Goal: Task Accomplishment & Management: Complete application form

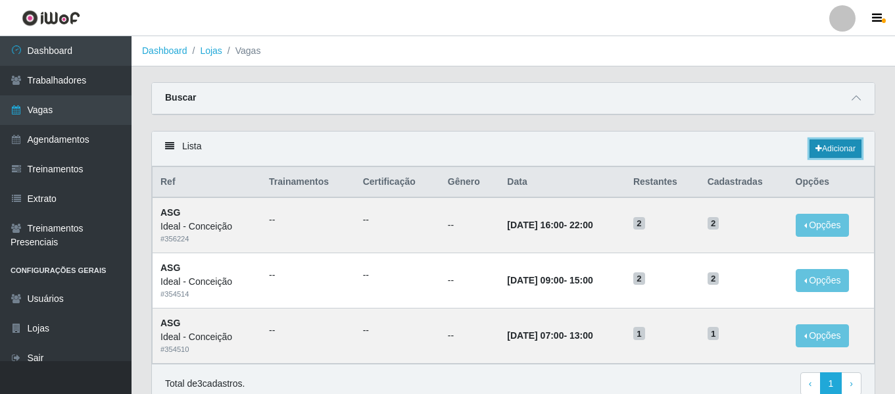
click at [847, 150] on link "Adicionar" at bounding box center [835, 148] width 52 height 18
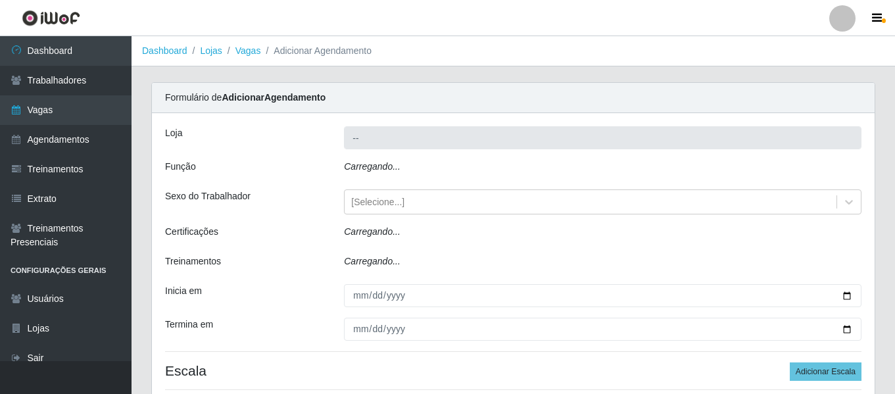
type input "Ideal - Conceição"
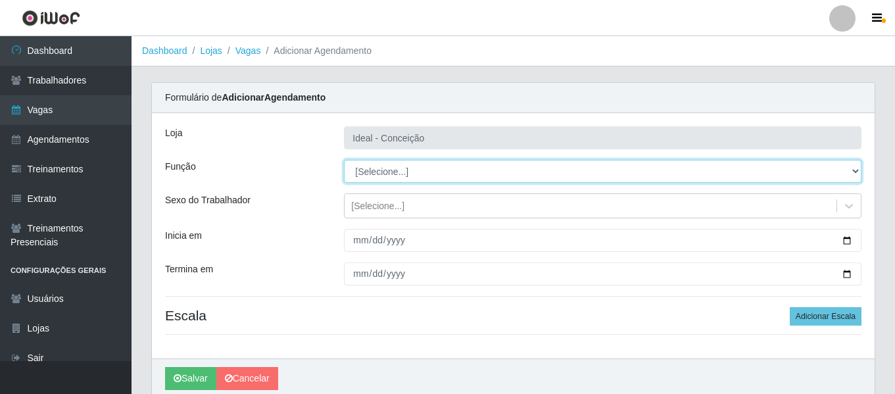
click at [381, 181] on select "[Selecione...] ASG ASG + ASG ++ Auxiliar de Estacionamento Auxiliar de Estacion…" at bounding box center [602, 171] width 517 height 23
select select "16"
click at [344, 160] on select "[Selecione...] ASG ASG + ASG ++ Auxiliar de Estacionamento Auxiliar de Estacion…" at bounding box center [602, 171] width 517 height 23
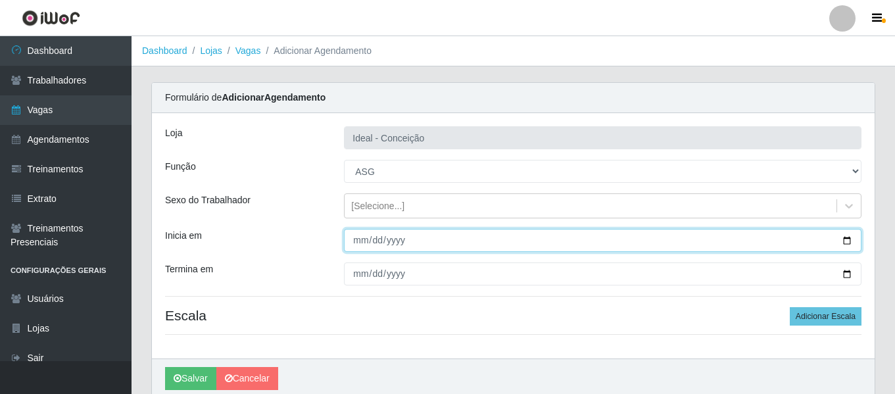
click at [358, 247] on input "Inicia em" at bounding box center [602, 240] width 517 height 23
type input "2025-10-29"
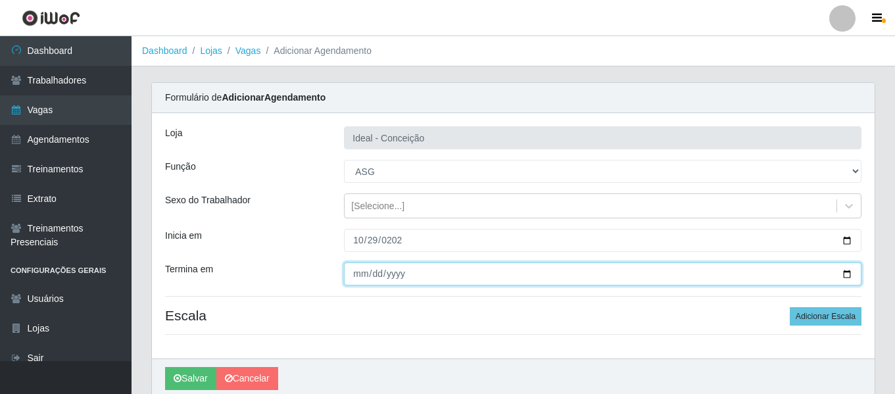
click at [346, 279] on input "Termina em" at bounding box center [602, 273] width 517 height 23
type input "2025-10-29"
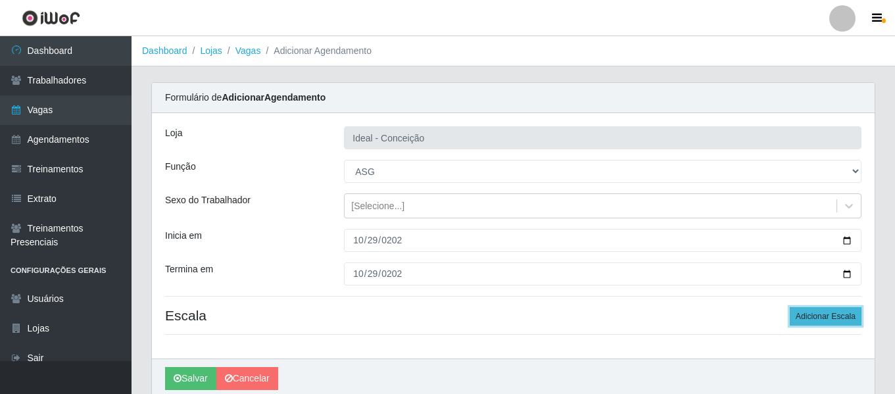
click at [844, 319] on button "Adicionar Escala" at bounding box center [825, 316] width 72 height 18
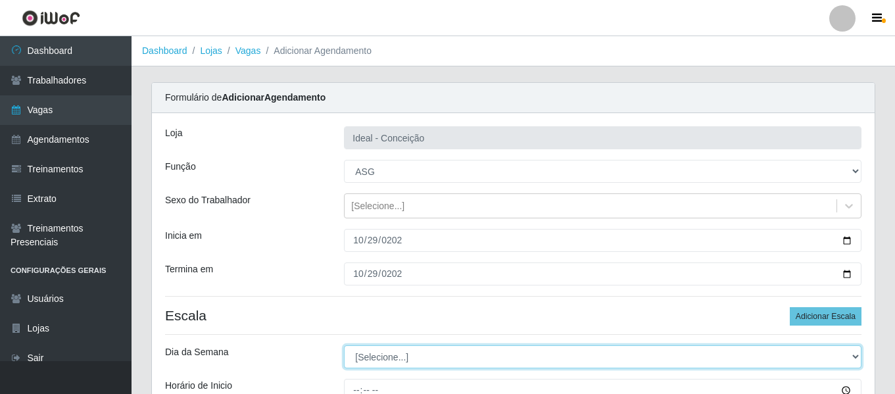
click at [435, 356] on select "[Selecione...] Segunda Terça Quarta Quinta Sexta Sábado Domingo" at bounding box center [602, 356] width 517 height 23
select select "3"
click at [344, 345] on select "[Selecione...] Segunda Terça Quarta Quinta Sexta Sábado Domingo" at bounding box center [602, 356] width 517 height 23
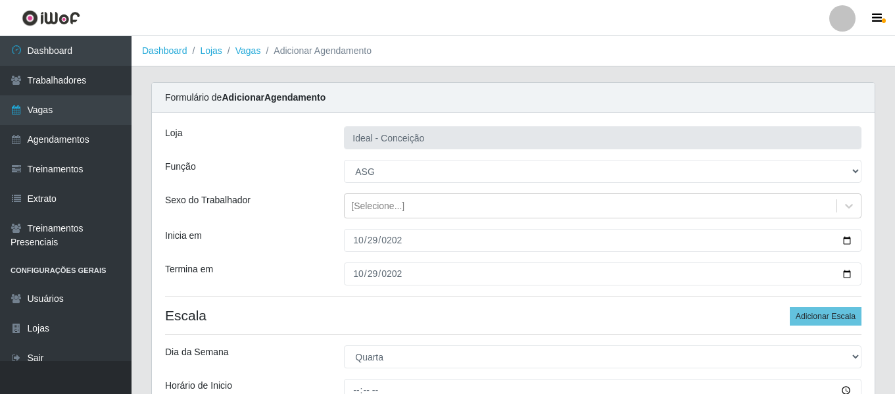
click at [264, 260] on div "Loja Ideal - Conceição Função [Selecione...] ASG ASG + ASG ++ Auxiliar de Estac…" at bounding box center [513, 308] width 722 height 390
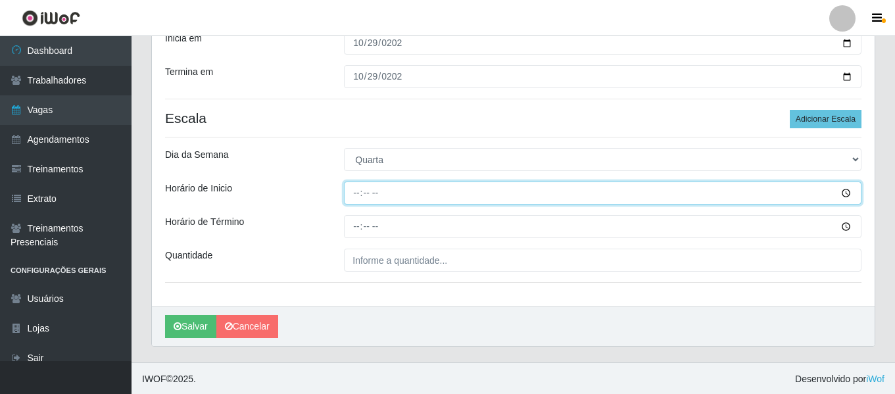
click at [358, 204] on input "Horário de Inicio" at bounding box center [602, 192] width 517 height 23
drag, startPoint x: 361, startPoint y: 201, endPoint x: 364, endPoint y: 192, distance: 9.6
click at [361, 200] on input "15:00" at bounding box center [602, 192] width 517 height 23
click at [364, 192] on input "15:00" at bounding box center [602, 192] width 517 height 23
click at [361, 191] on input "15:00" at bounding box center [602, 192] width 517 height 23
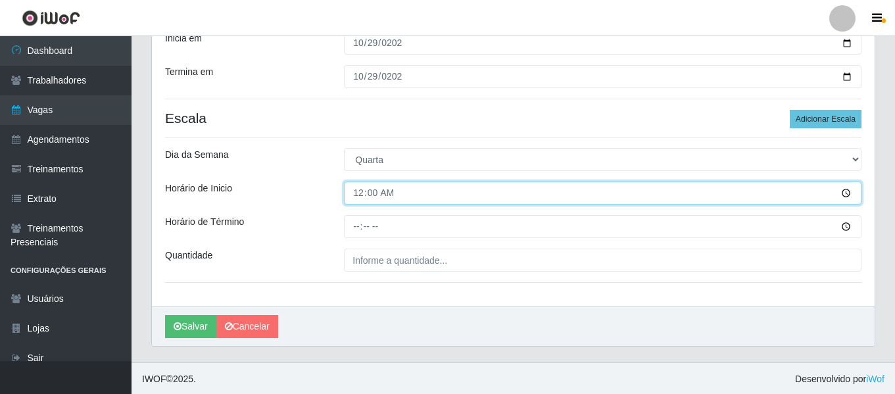
type input "09:00"
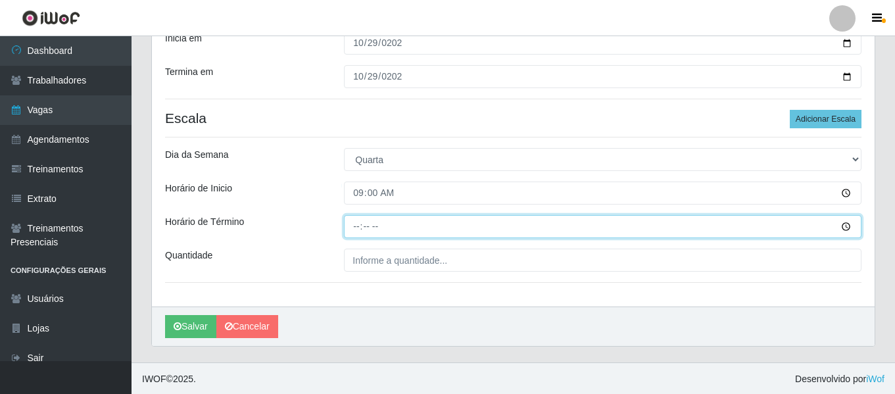
click at [355, 229] on input "Horário de Término" at bounding box center [602, 226] width 517 height 23
type input "15:00"
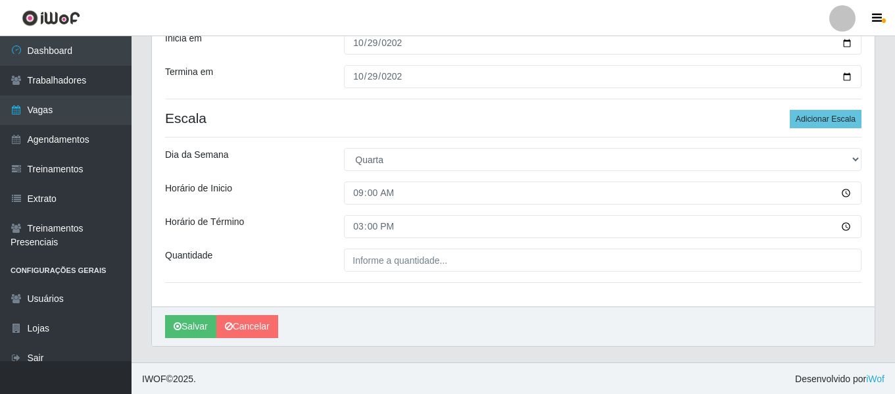
click at [405, 248] on div "Loja Ideal - Conceição Função [Selecione...] ASG ASG + ASG ++ Auxiliar de Estac…" at bounding box center [513, 111] width 722 height 390
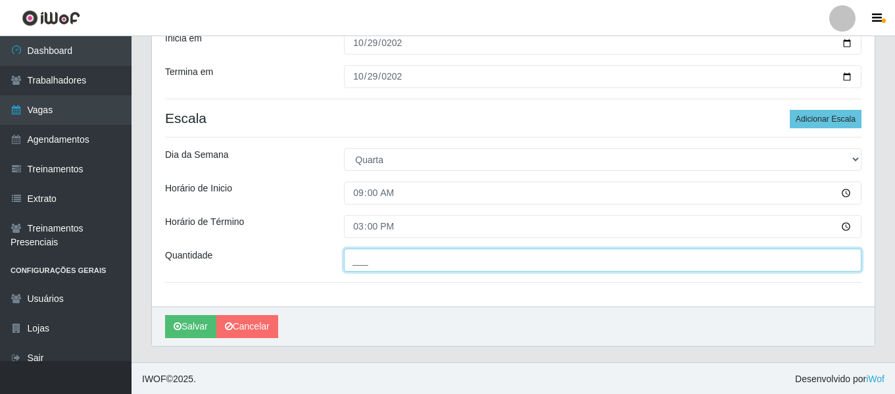
click at [406, 252] on input "___" at bounding box center [602, 259] width 517 height 23
type input "2__"
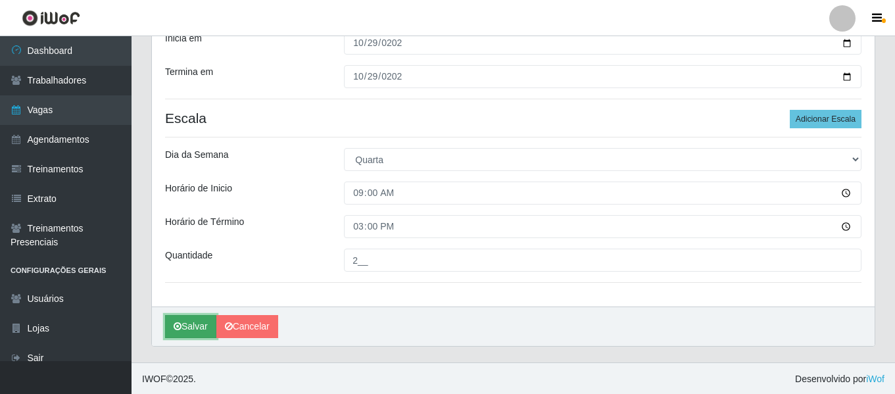
click at [200, 321] on button "Salvar" at bounding box center [190, 326] width 51 height 23
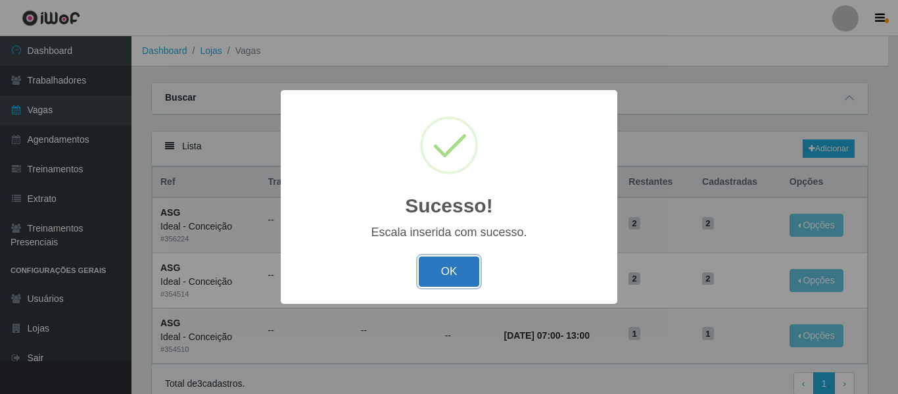
click at [446, 269] on button "OK" at bounding box center [449, 271] width 61 height 31
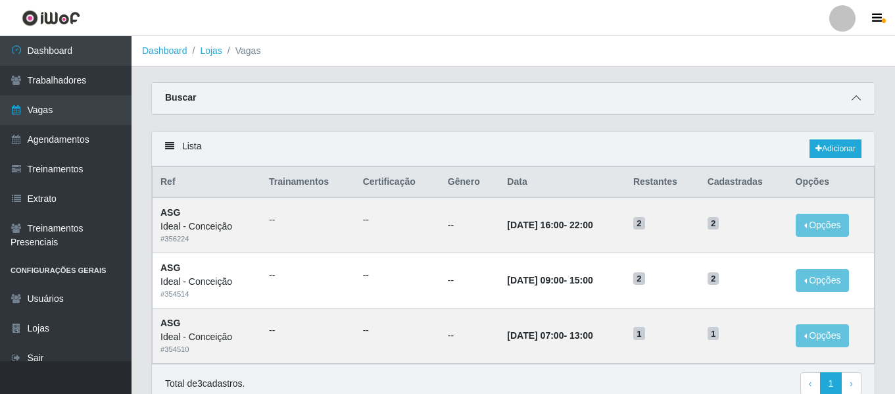
click at [854, 100] on icon at bounding box center [855, 97] width 9 height 9
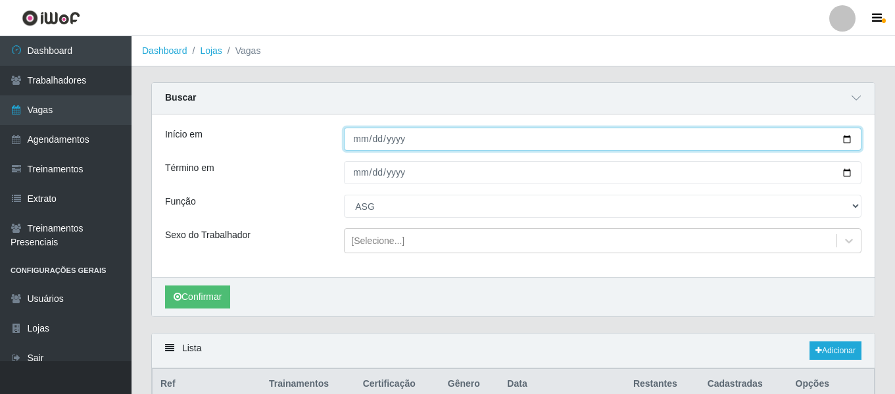
click at [363, 145] on input "2025-10-25" at bounding box center [602, 139] width 517 height 23
click at [350, 145] on input "2025-10-07" at bounding box center [602, 139] width 517 height 23
click at [358, 137] on input "2025-10-07" at bounding box center [602, 139] width 517 height 23
type input "2025-10-15"
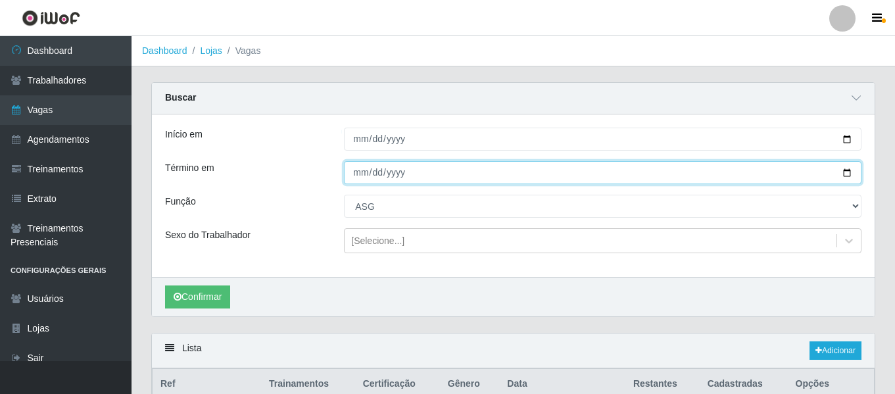
click at [358, 170] on input "2025-10-26" at bounding box center [602, 172] width 517 height 23
type input "2025-10-31"
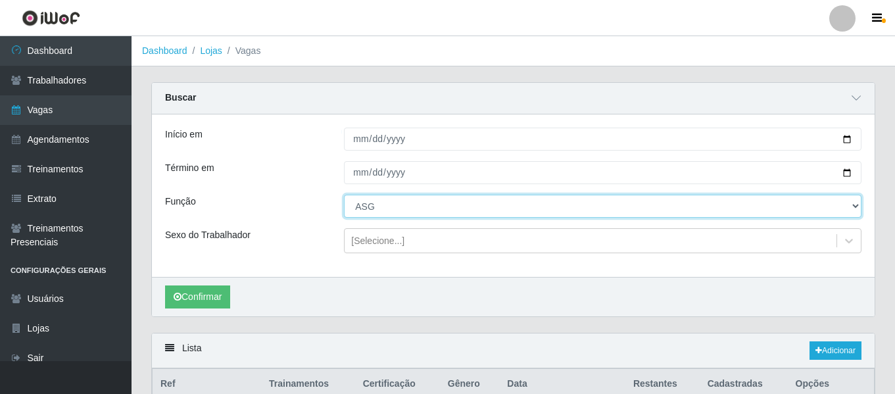
click at [394, 202] on select "[Selecione...] ASG ASG + ASG ++ Auxiliar de Estacionamento Auxiliar de Estacion…" at bounding box center [602, 206] width 517 height 23
select select "1"
click at [344, 195] on select "[Selecione...] ASG ASG + ASG ++ Auxiliar de Estacionamento Auxiliar de Estacion…" at bounding box center [602, 206] width 517 height 23
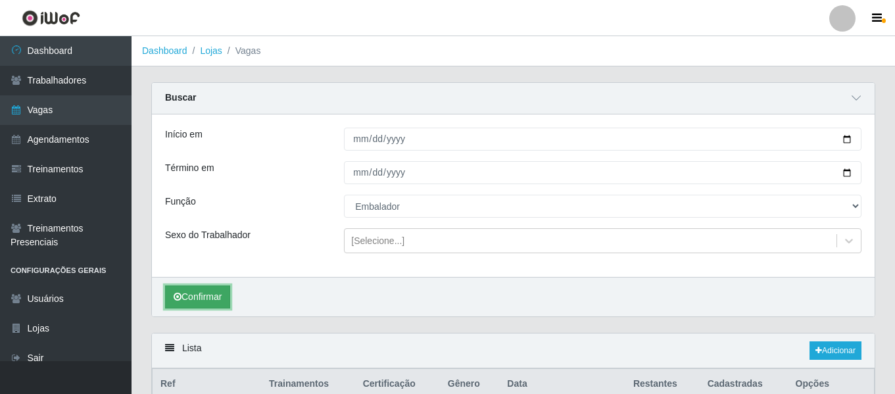
click at [209, 294] on button "Confirmar" at bounding box center [197, 296] width 65 height 23
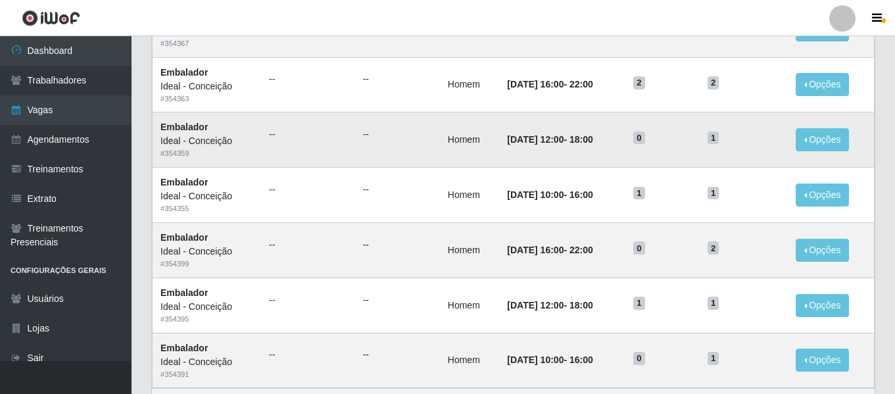
scroll to position [922, 0]
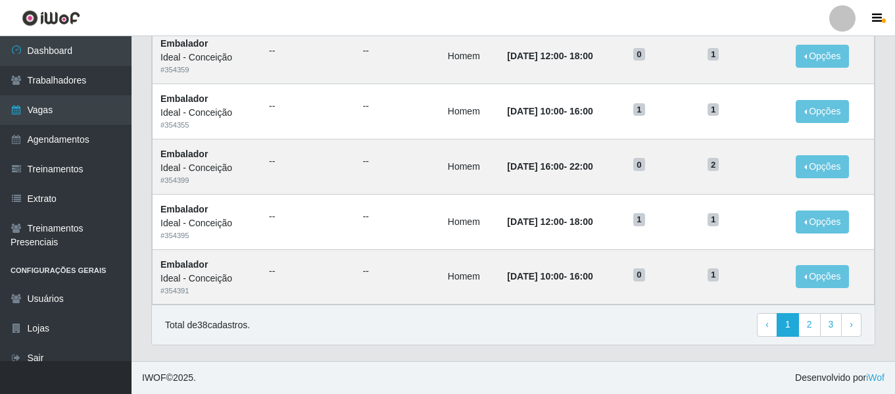
click at [838, 20] on div at bounding box center [842, 18] width 26 height 26
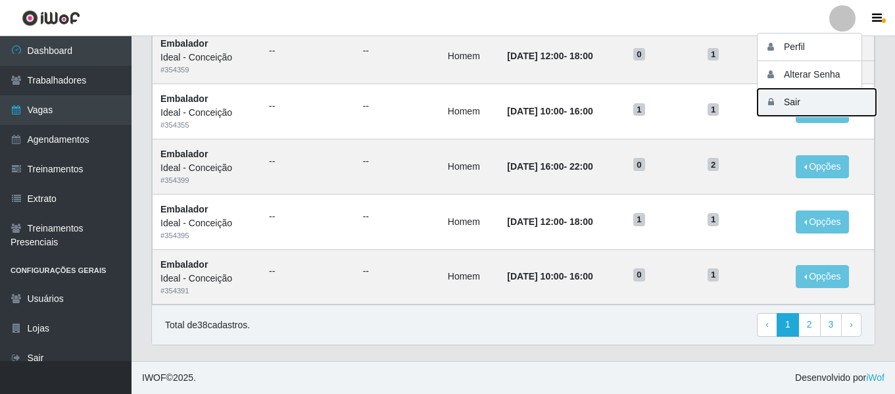
click at [806, 103] on button "Sair" at bounding box center [816, 102] width 118 height 27
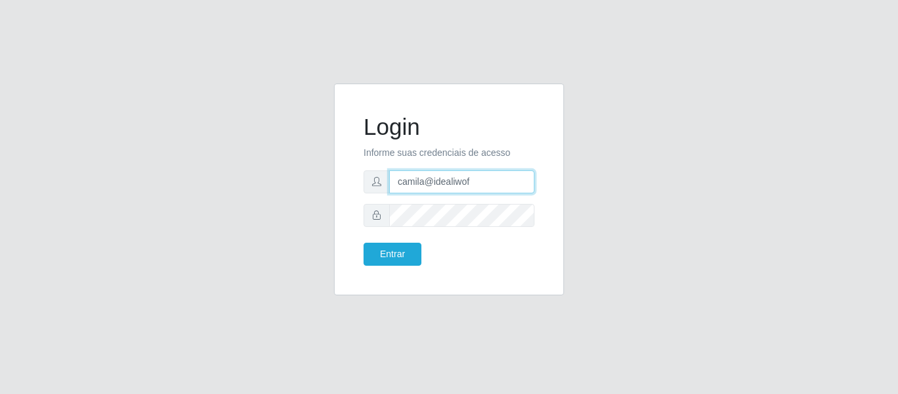
drag, startPoint x: 484, startPoint y: 177, endPoint x: 342, endPoint y: 180, distance: 142.0
click at [342, 180] on div "Login Informe suas credenciais de acesso camila@idealiwof Entrar" at bounding box center [449, 189] width 230 height 212
type input "camila@quaresmah"
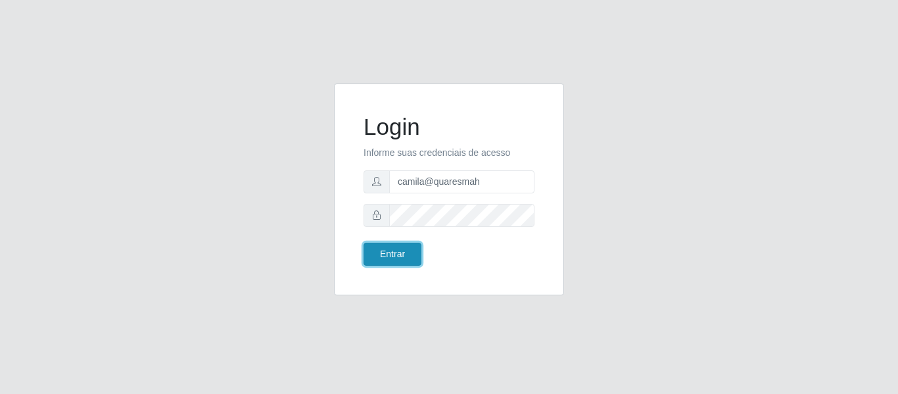
click at [415, 258] on button "Entrar" at bounding box center [392, 254] width 58 height 23
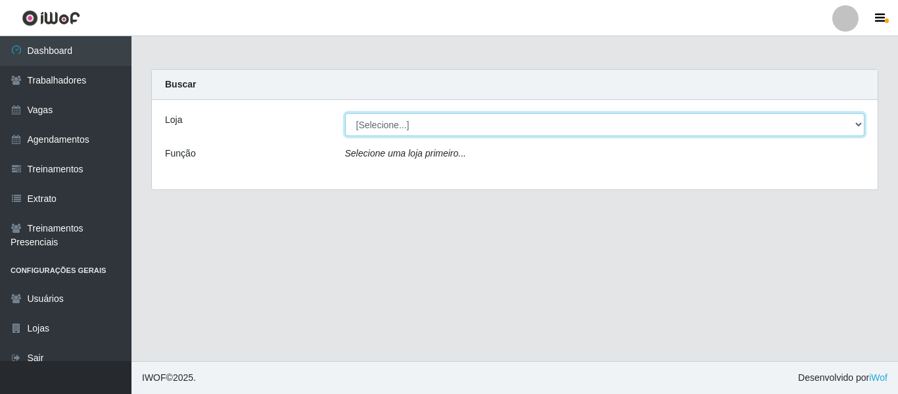
click at [439, 132] on select "[Selecione...] Super Quaresma Hortifruti" at bounding box center [605, 124] width 520 height 23
select select "511"
click at [345, 113] on select "[Selecione...] Super Quaresma Hortifruti" at bounding box center [605, 124] width 520 height 23
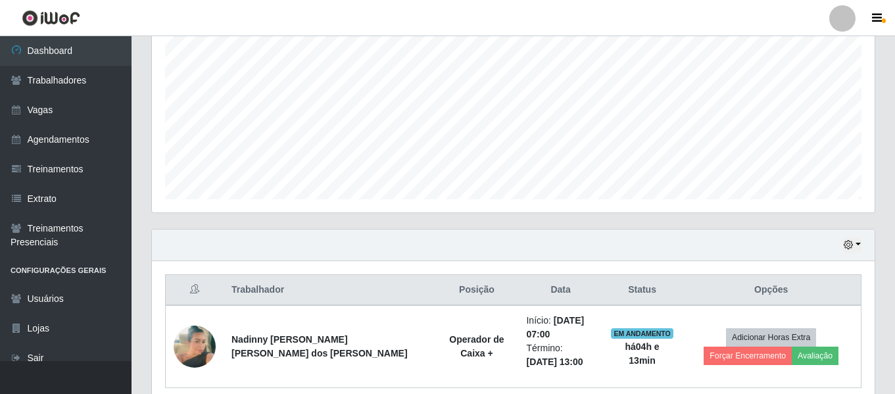
scroll to position [327, 0]
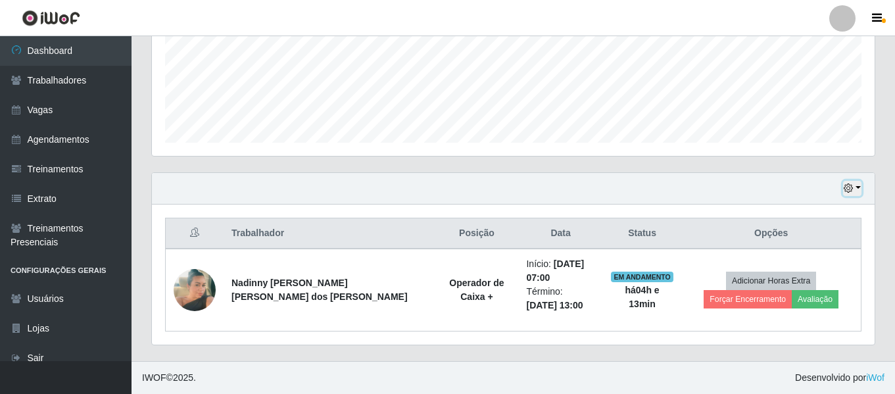
click at [852, 190] on icon "button" at bounding box center [847, 187] width 9 height 9
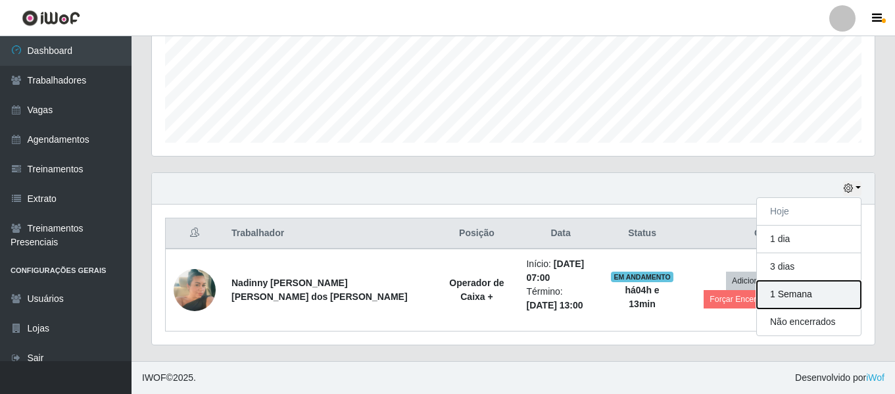
click at [817, 293] on button "1 Semana" at bounding box center [809, 295] width 104 height 28
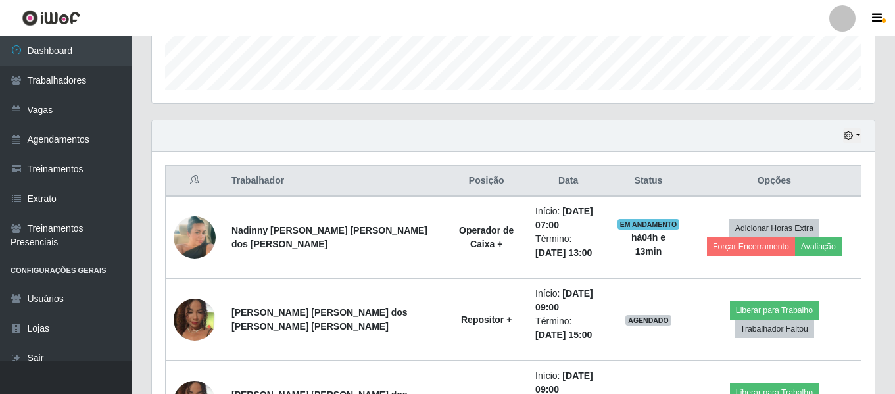
scroll to position [394, 0]
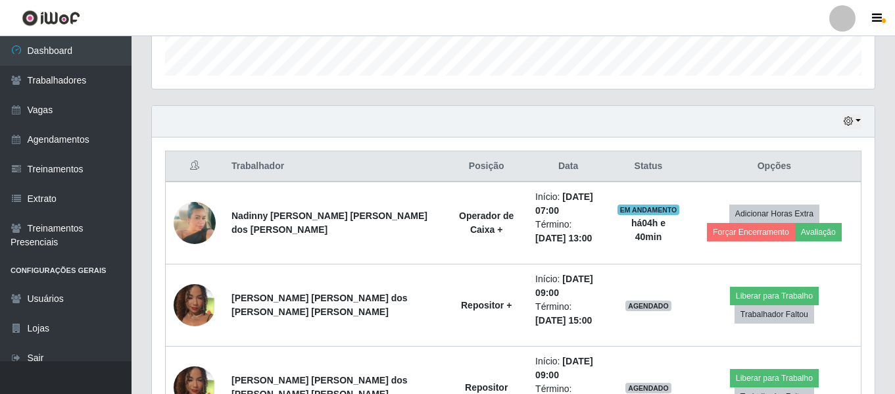
click at [843, 28] on div at bounding box center [842, 18] width 26 height 26
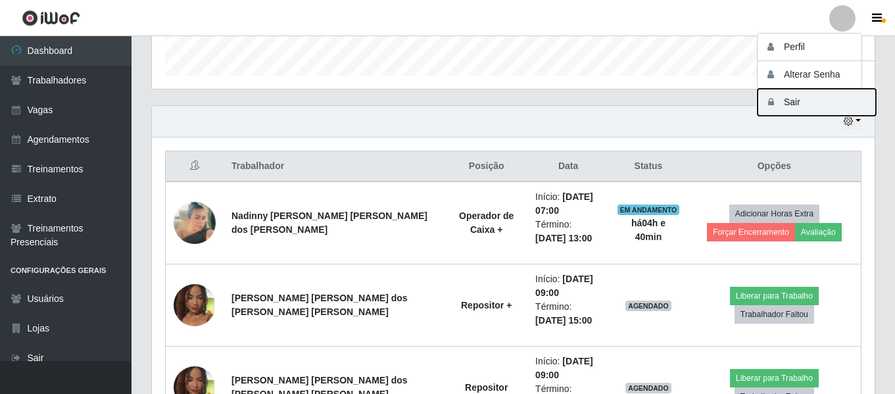
click at [797, 102] on button "Sair" at bounding box center [816, 102] width 118 height 27
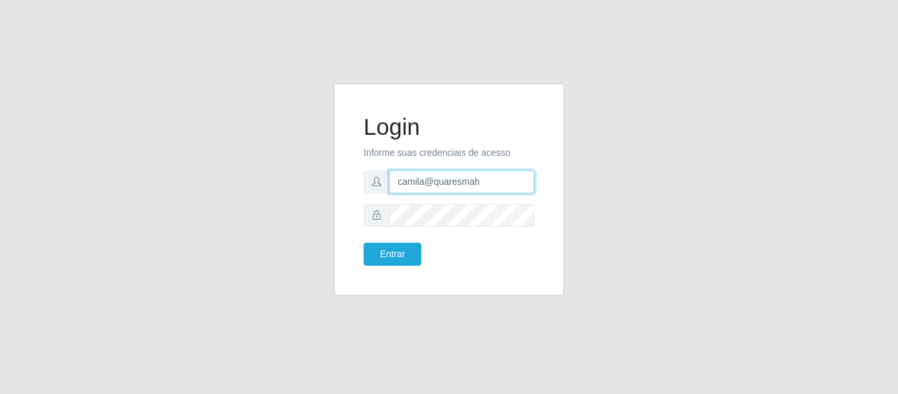
drag, startPoint x: 494, startPoint y: 186, endPoint x: 388, endPoint y: 170, distance: 106.3
click at [388, 170] on div "camila@quaresmah" at bounding box center [448, 181] width 171 height 23
type input "C"
type input "camilasuperbox@iwof"
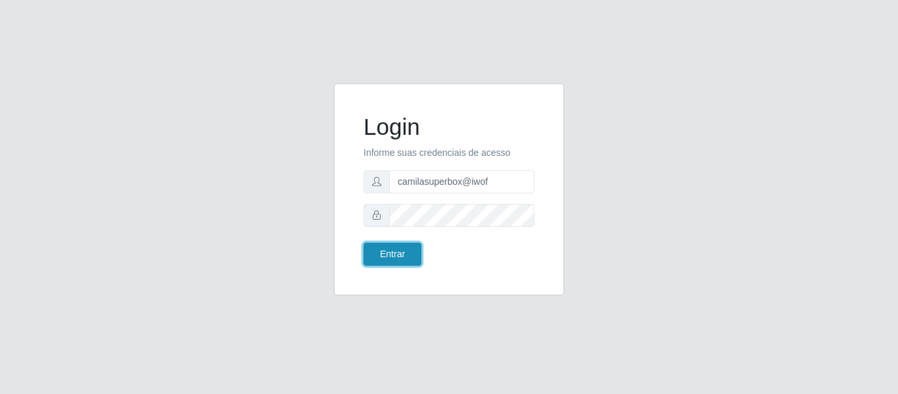
click at [411, 246] on button "Entrar" at bounding box center [392, 254] width 58 height 23
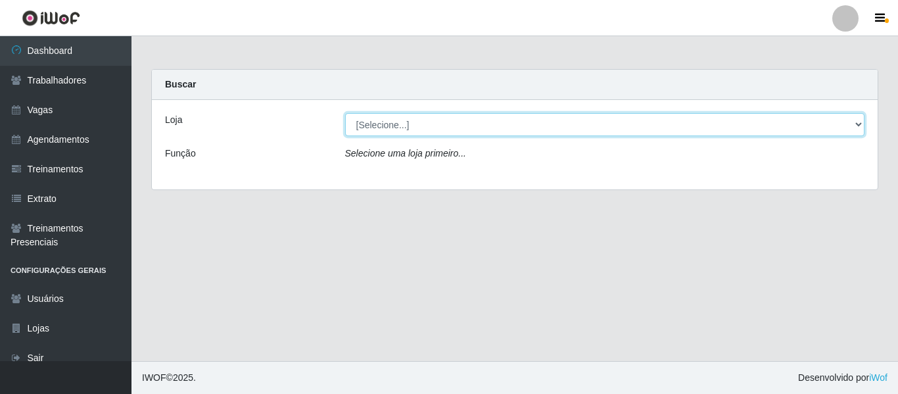
click at [425, 124] on select "[Selecione...] Superbox [GEOGRAPHIC_DATA] - Bessa" at bounding box center [605, 124] width 520 height 23
select select "206"
click at [345, 113] on select "[Selecione...] Superbox [GEOGRAPHIC_DATA] - Bessa" at bounding box center [605, 124] width 520 height 23
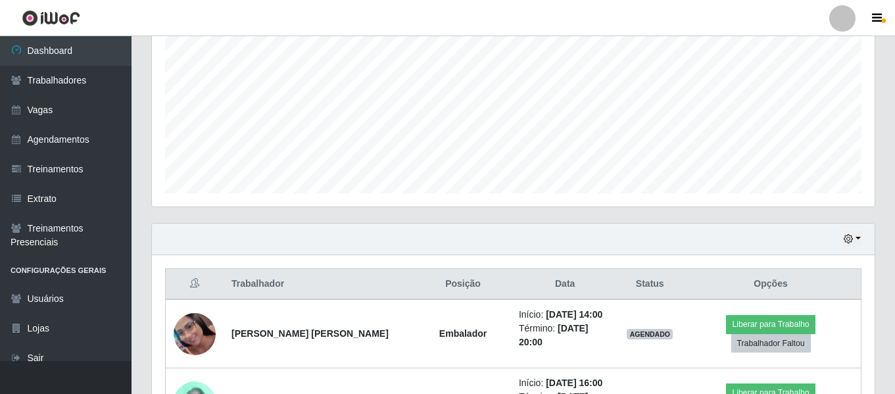
scroll to position [329, 0]
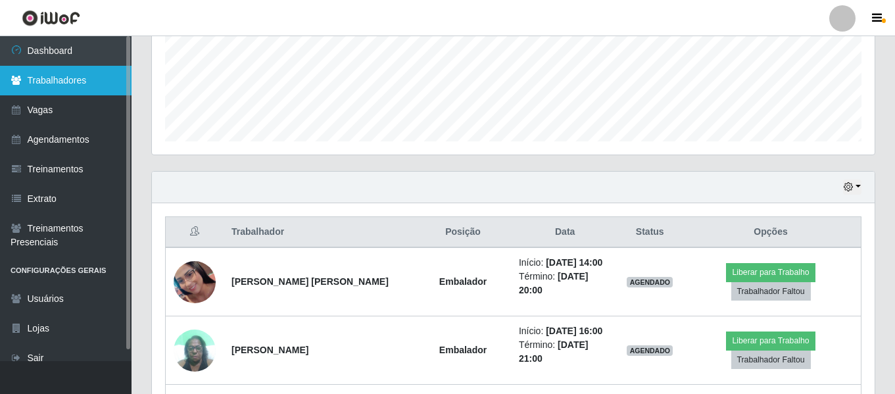
click at [99, 86] on link "Trabalhadores" at bounding box center [65, 81] width 131 height 30
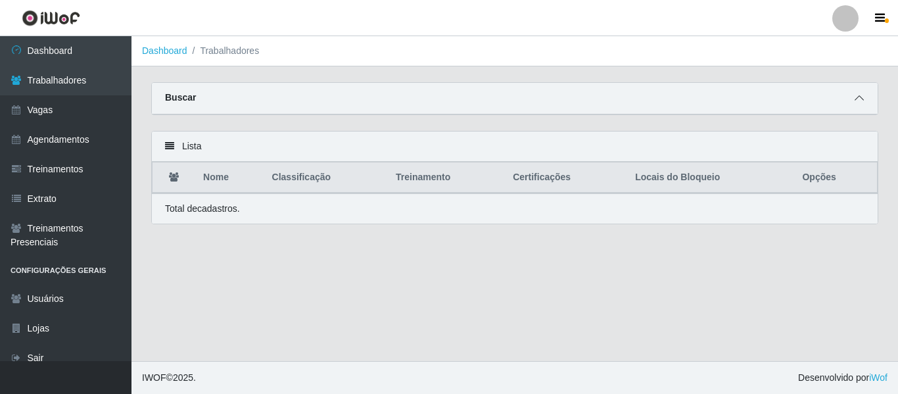
click at [861, 92] on span at bounding box center [859, 98] width 16 height 15
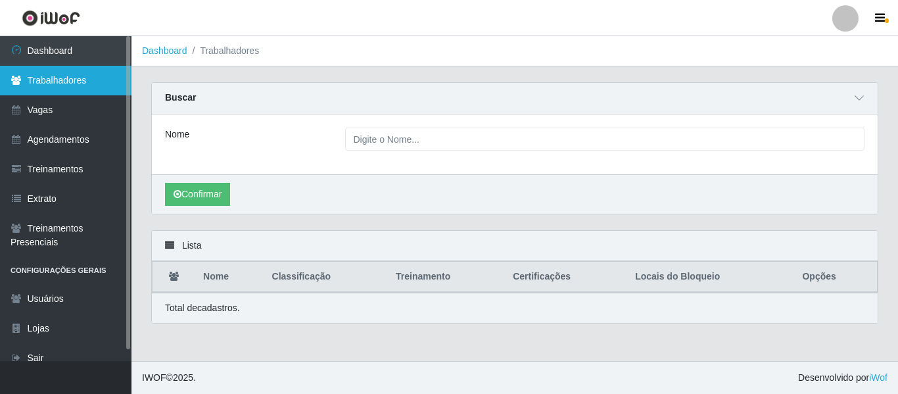
drag, startPoint x: 78, startPoint y: 73, endPoint x: 96, endPoint y: 74, distance: 17.8
click at [78, 73] on link "Trabalhadores" at bounding box center [65, 81] width 131 height 30
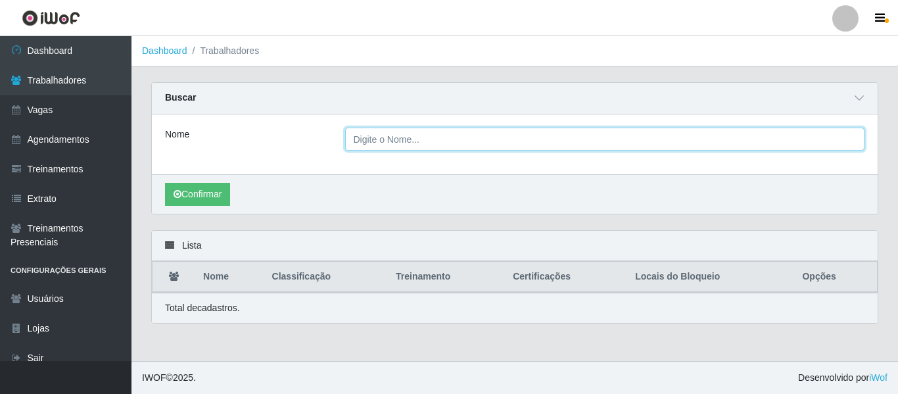
click at [381, 139] on input "Nome" at bounding box center [605, 139] width 520 height 23
